Goal: Information Seeking & Learning: Learn about a topic

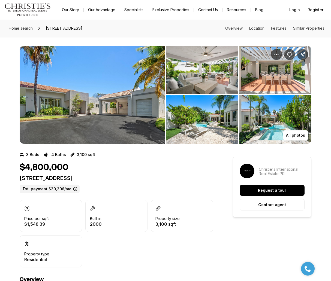
click at [124, 182] on div "388 DORADO BEACH EAST DORADO PR, 00646 Est. payment: $30,308/mo" at bounding box center [117, 184] width 194 height 19
copy p "[STREET_ADDRESS]"
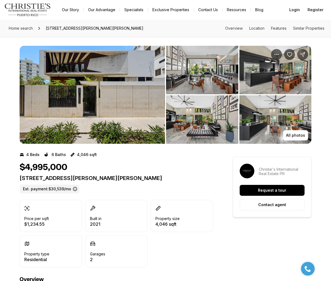
click at [90, 183] on div "1211 LUCHETTI SAN JUAN PR, 00907 Est. payment: $30,539/mo" at bounding box center [117, 184] width 194 height 19
click at [100, 178] on p "1211 LUCHETTI SAN JUAN PR, 00907" at bounding box center [117, 178] width 194 height 7
copy p "1211 LUCHETTI SAN JUAN PR, 00907"
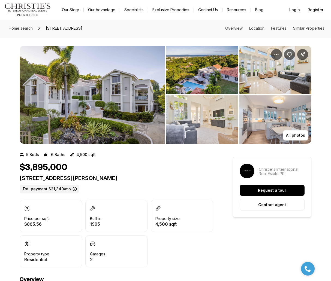
click at [100, 179] on p "[STREET_ADDRESS][PERSON_NAME]" at bounding box center [117, 178] width 194 height 7
copy p "[STREET_ADDRESS][PERSON_NAME]"
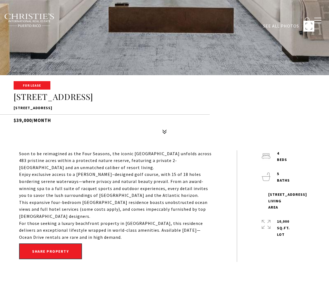
scroll to position [239, 0]
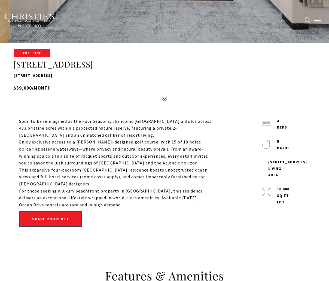
click at [91, 76] on p "7000 BAHIA BEACH BLVD #1302, RIO GRANDE, PR 00745" at bounding box center [165, 76] width 302 height 7
copy div "7000 BAHIA BEACH BLVD #1302, RIO GRANDE, PR 00745"
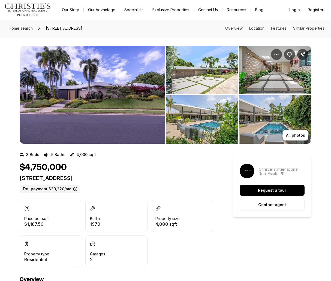
click at [106, 180] on p "16 JARDIN STREET GUAYNABO PR, 00966" at bounding box center [117, 178] width 194 height 7
copy p "16 JARDIN STREET GUAYNABO PR, 00966"
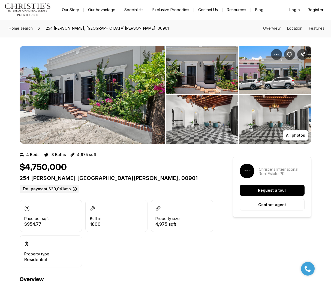
click at [109, 177] on p "254 [PERSON_NAME] [GEOGRAPHIC_DATA][PERSON_NAME], 00901" at bounding box center [117, 178] width 194 height 7
click at [109, 177] on p "254 NORZAGARAY SAN JUAN PR, 00901" at bounding box center [117, 178] width 194 height 7
copy p "254 NORZAGARAY SAN JUAN PR, 00901"
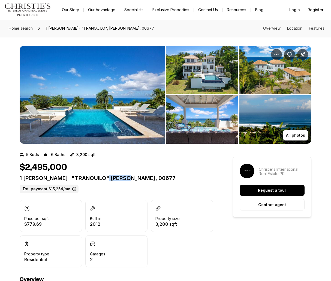
click at [107, 176] on p "1 [PERSON_NAME]- "TRANQUILO" [PERSON_NAME], 00677" at bounding box center [117, 178] width 194 height 7
drag, startPoint x: 0, startPoint y: 0, endPoint x: 107, endPoint y: 176, distance: 206.6
click at [107, 176] on p "1 COLINA LINDA- "TRANQUILO" RINCON PR, 00677" at bounding box center [117, 178] width 194 height 7
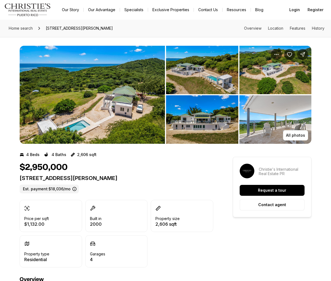
click at [114, 178] on p "[STREET_ADDRESS][PERSON_NAME]" at bounding box center [117, 178] width 194 height 7
copy p "[STREET_ADDRESS][PERSON_NAME]"
